Goal: Transaction & Acquisition: Book appointment/travel/reservation

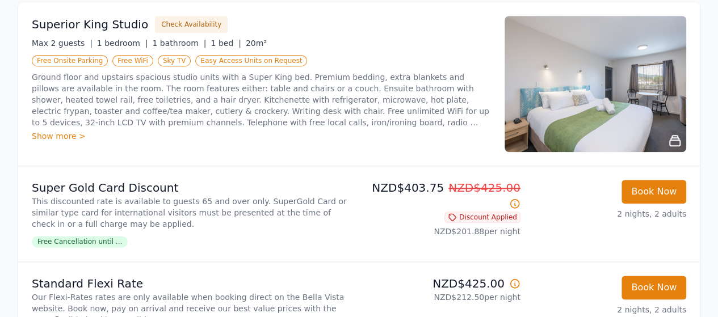
scroll to position [568, 0]
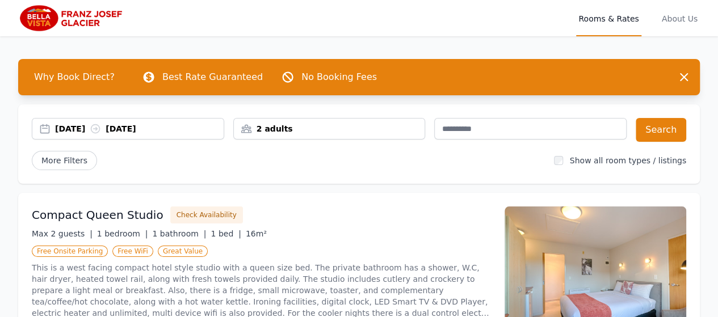
click at [159, 130] on div "[DATE] [DATE]" at bounding box center [139, 128] width 169 height 11
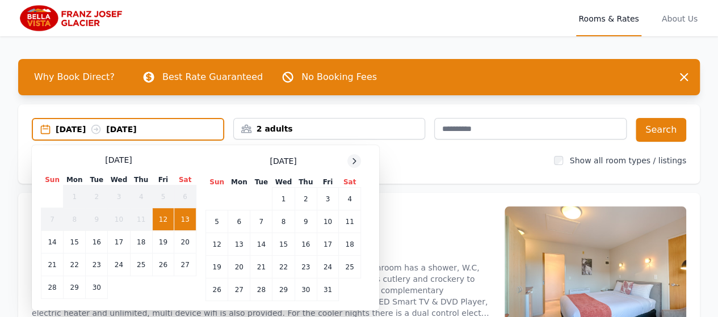
click at [354, 163] on icon at bounding box center [354, 160] width 3 height 5
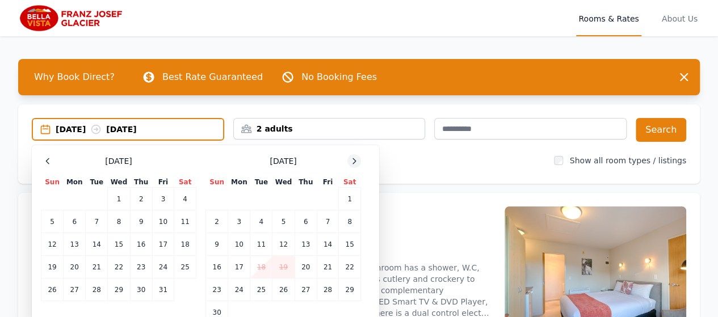
click at [354, 163] on icon at bounding box center [354, 160] width 3 height 5
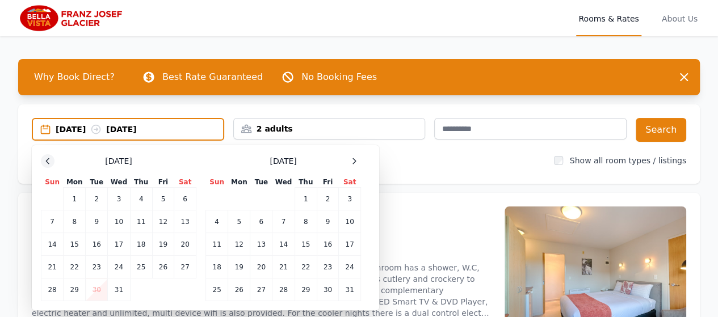
click at [48, 162] on icon at bounding box center [47, 161] width 9 height 9
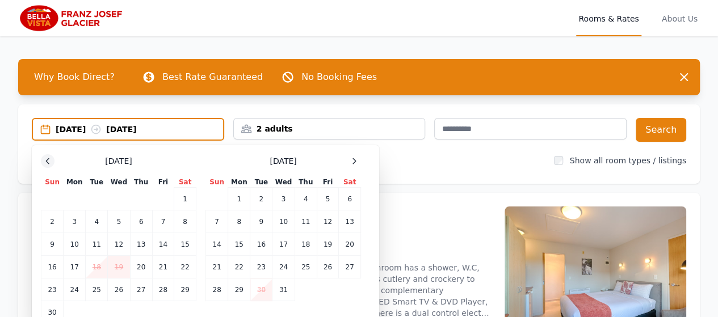
click at [48, 162] on icon at bounding box center [47, 161] width 9 height 9
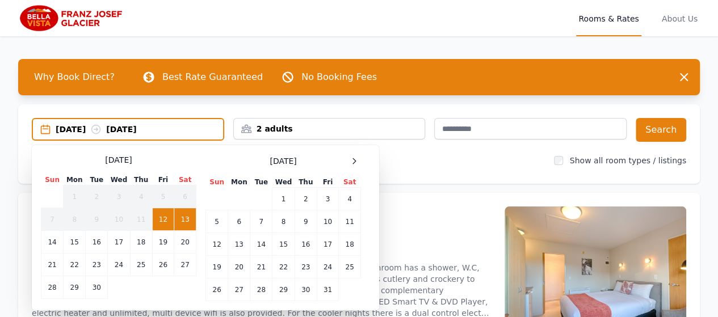
click at [48, 162] on div "[DATE]" at bounding box center [119, 159] width 156 height 11
click at [46, 162] on div "[DATE]" at bounding box center [119, 159] width 156 height 11
click at [353, 159] on icon at bounding box center [354, 160] width 3 height 5
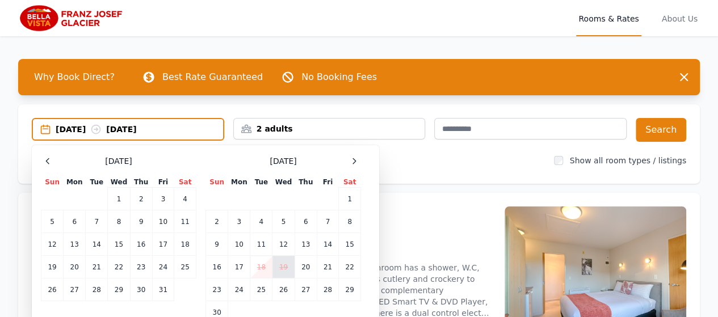
click at [282, 268] on td "19" at bounding box center [283, 267] width 22 height 23
click at [304, 269] on td "20" at bounding box center [306, 267] width 22 height 23
click at [289, 268] on td "19" at bounding box center [283, 267] width 22 height 23
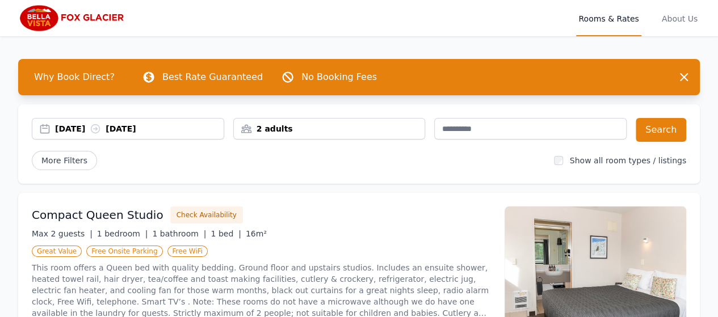
click at [96, 128] on div "[DATE] [DATE]" at bounding box center [139, 128] width 169 height 11
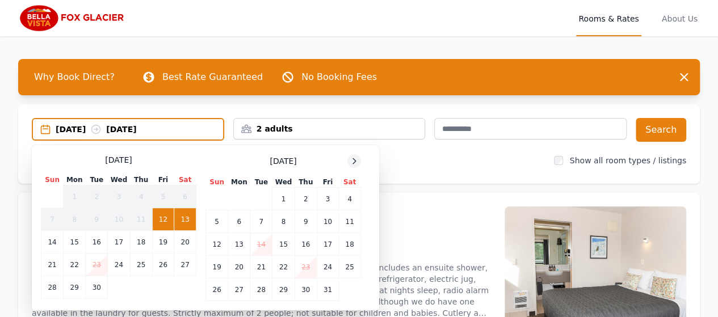
click at [357, 158] on icon at bounding box center [354, 161] width 9 height 9
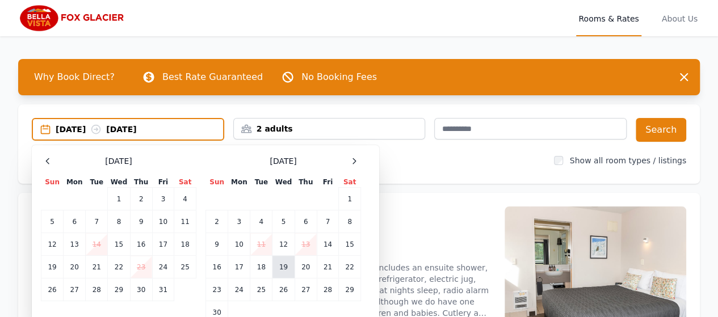
click at [284, 263] on td "19" at bounding box center [283, 267] width 22 height 23
click at [310, 266] on td "20" at bounding box center [306, 267] width 22 height 23
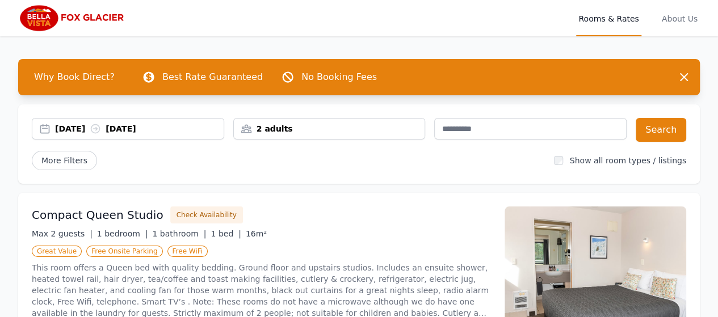
click at [372, 127] on div "2 adults" at bounding box center [329, 128] width 191 height 11
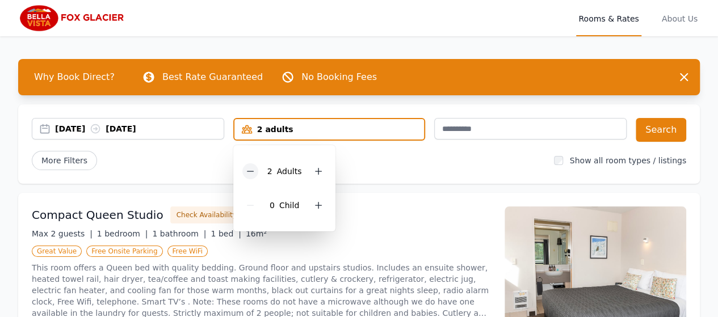
drag, startPoint x: 250, startPoint y: 172, endPoint x: 456, endPoint y: 162, distance: 206.8
click at [250, 173] on icon at bounding box center [250, 171] width 9 height 9
click at [662, 128] on button "Search" at bounding box center [661, 130] width 51 height 24
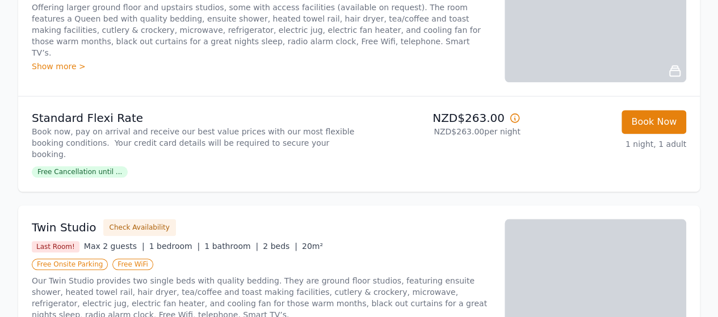
scroll to position [511, 0]
